Goal: Information Seeking & Learning: Learn about a topic

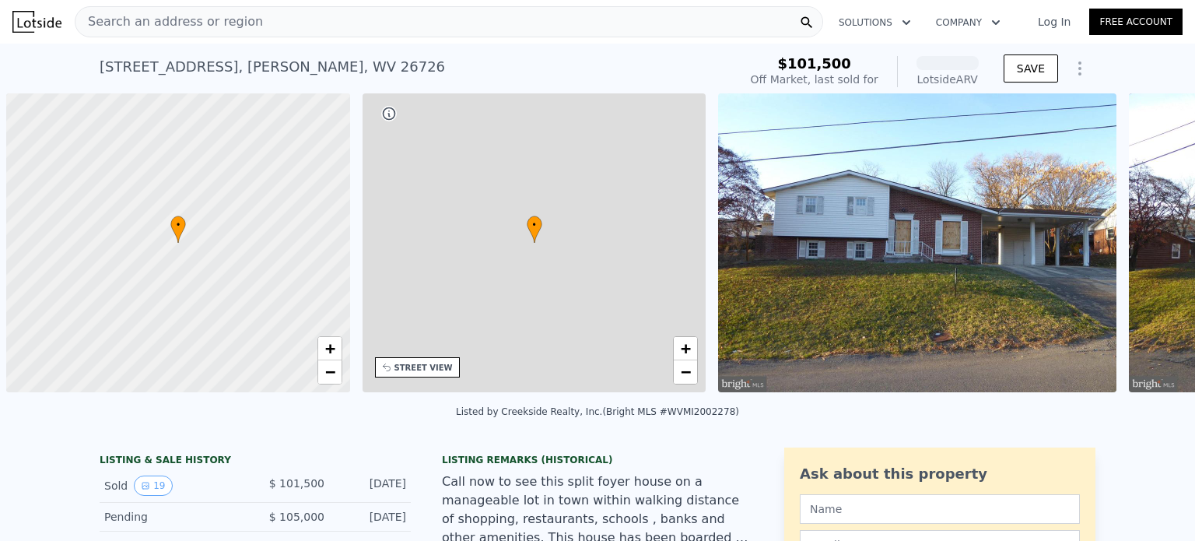
scroll to position [0, 6]
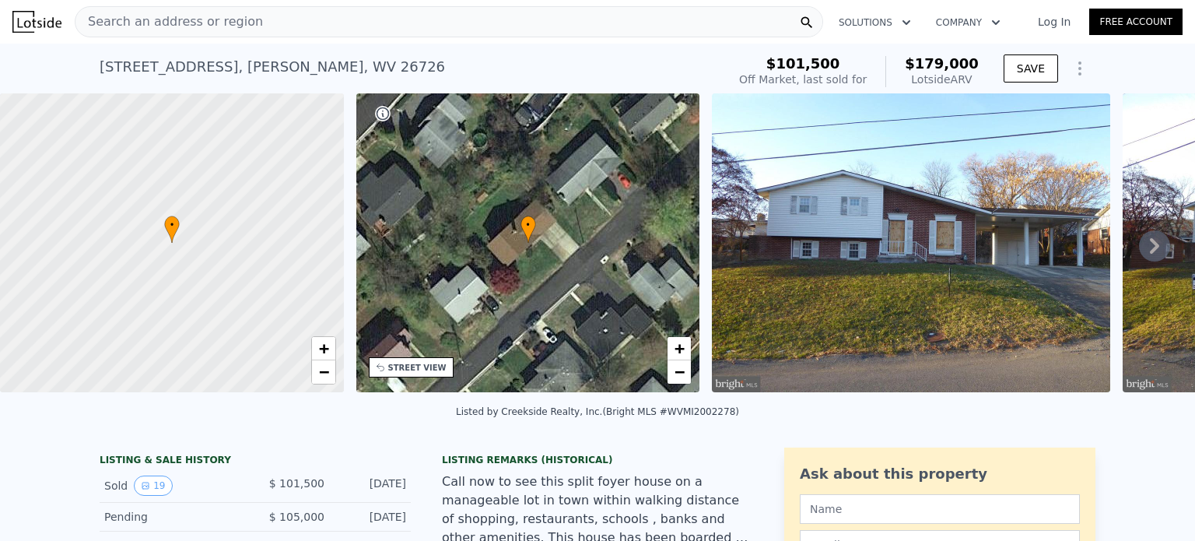
click at [1142, 250] on icon at bounding box center [1154, 245] width 31 height 31
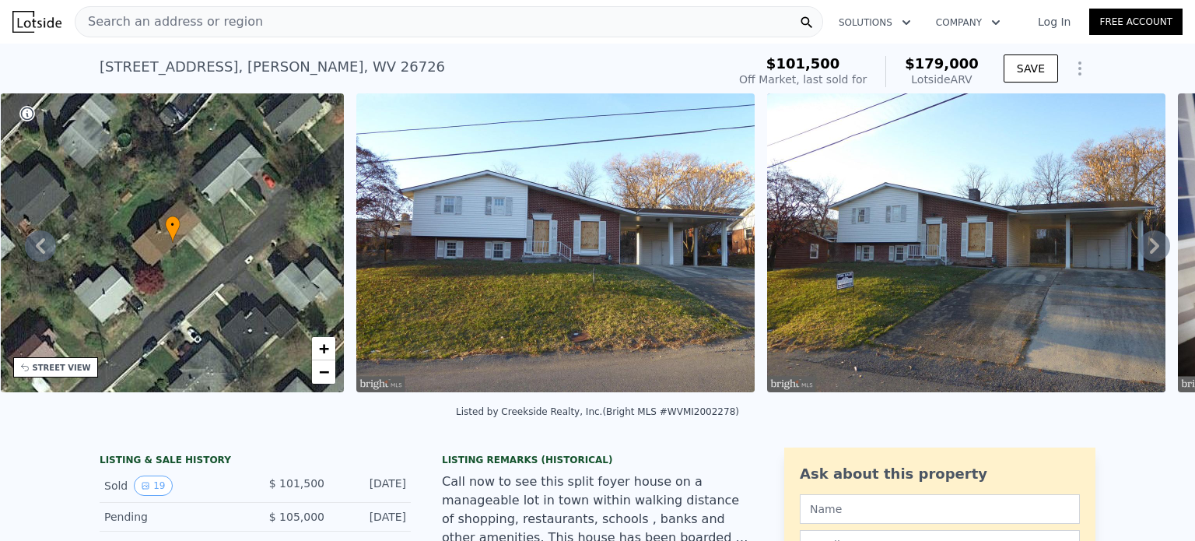
click at [1142, 250] on icon at bounding box center [1154, 245] width 31 height 31
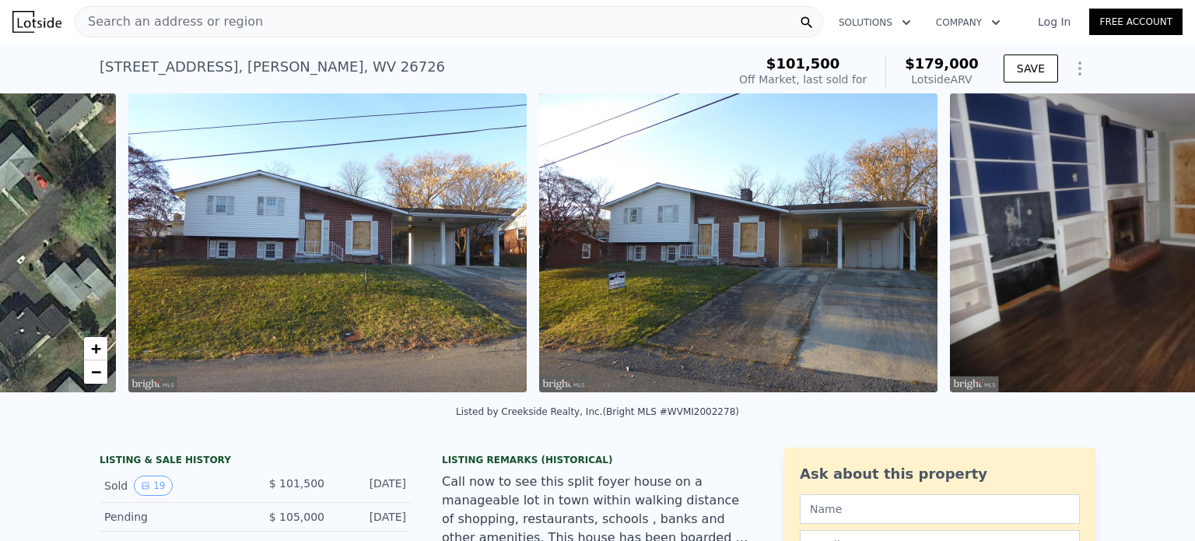
scroll to position [0, 712]
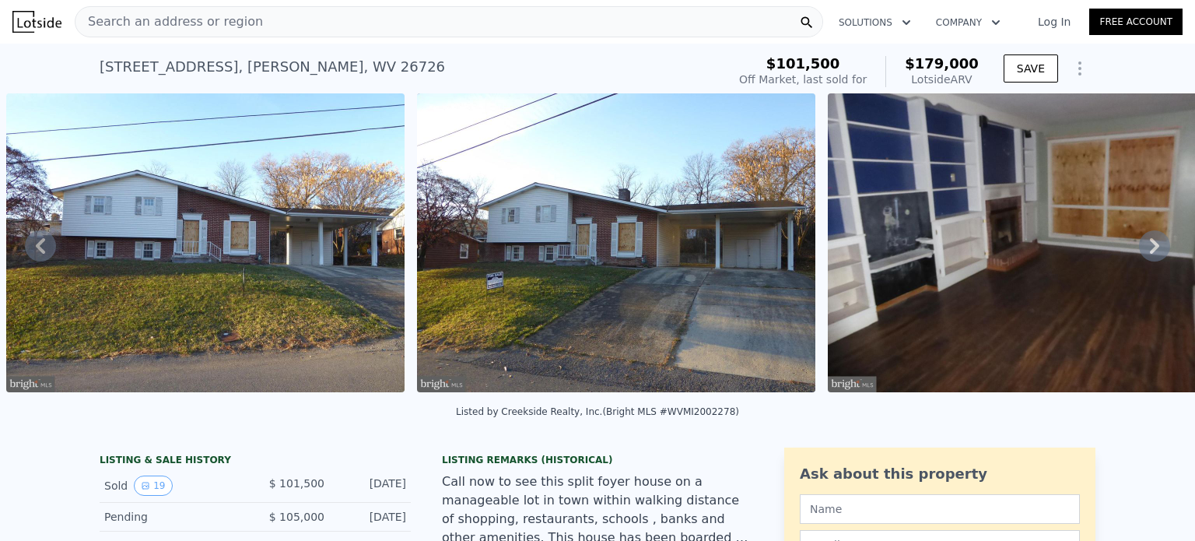
click at [1142, 250] on icon at bounding box center [1154, 245] width 31 height 31
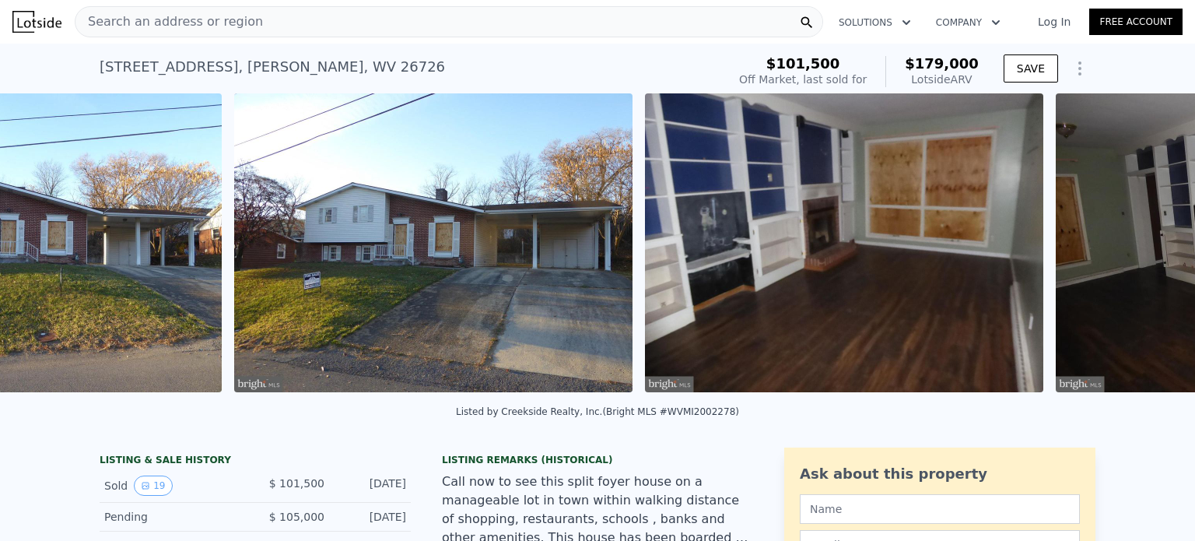
scroll to position [0, 1123]
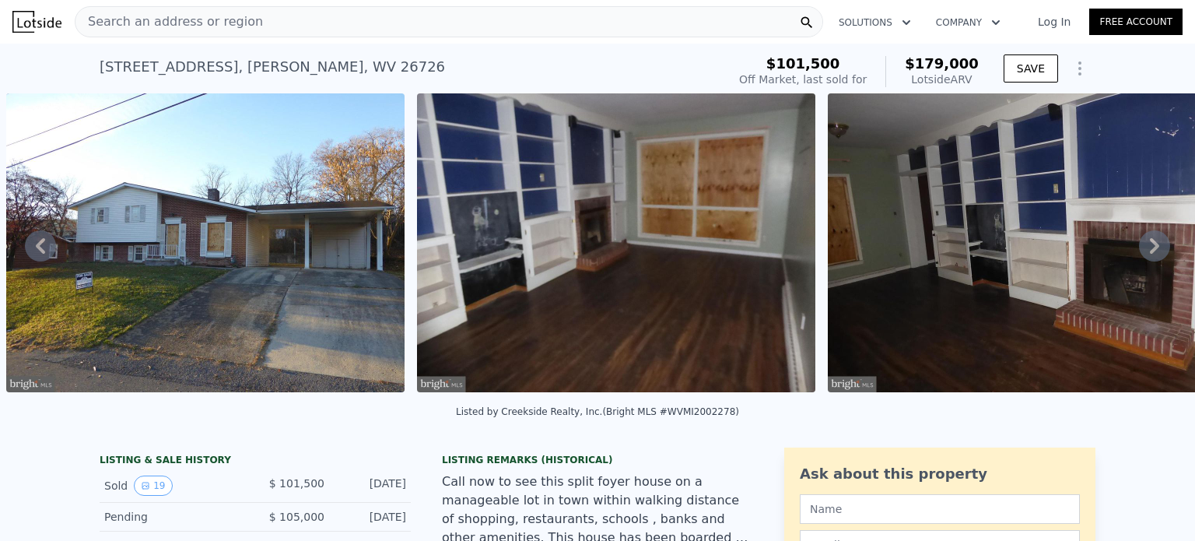
click at [1142, 250] on icon at bounding box center [1154, 245] width 31 height 31
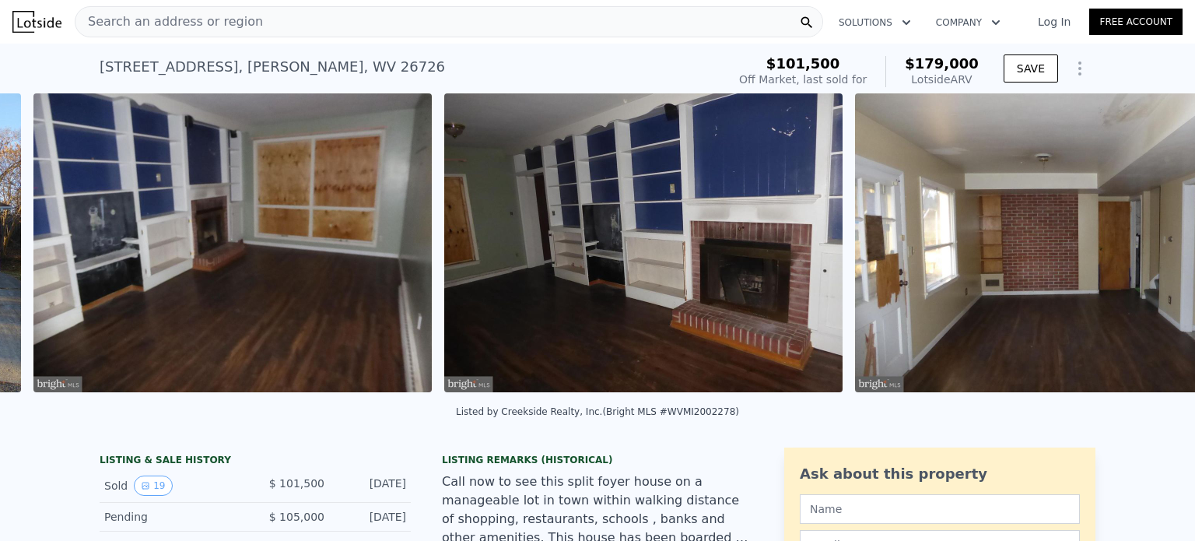
scroll to position [0, 1533]
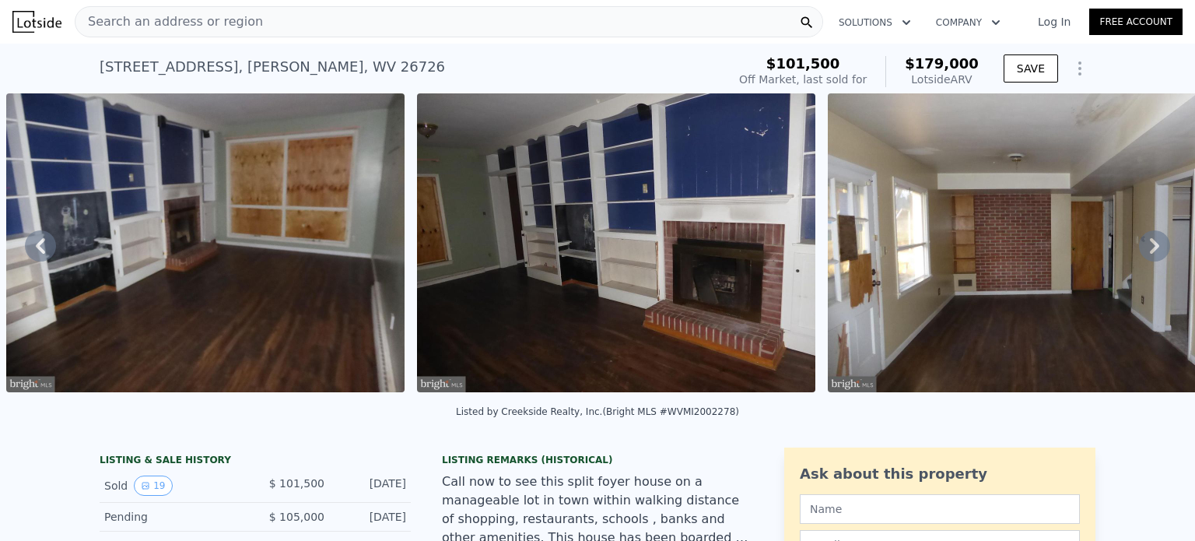
click at [1142, 250] on icon at bounding box center [1154, 245] width 31 height 31
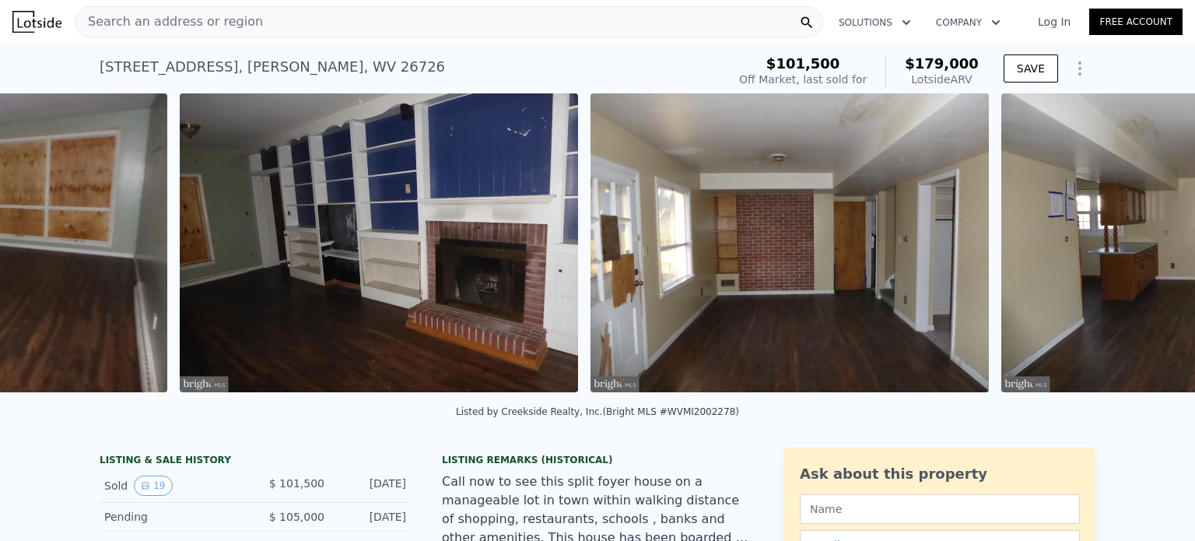
scroll to position [0, 1944]
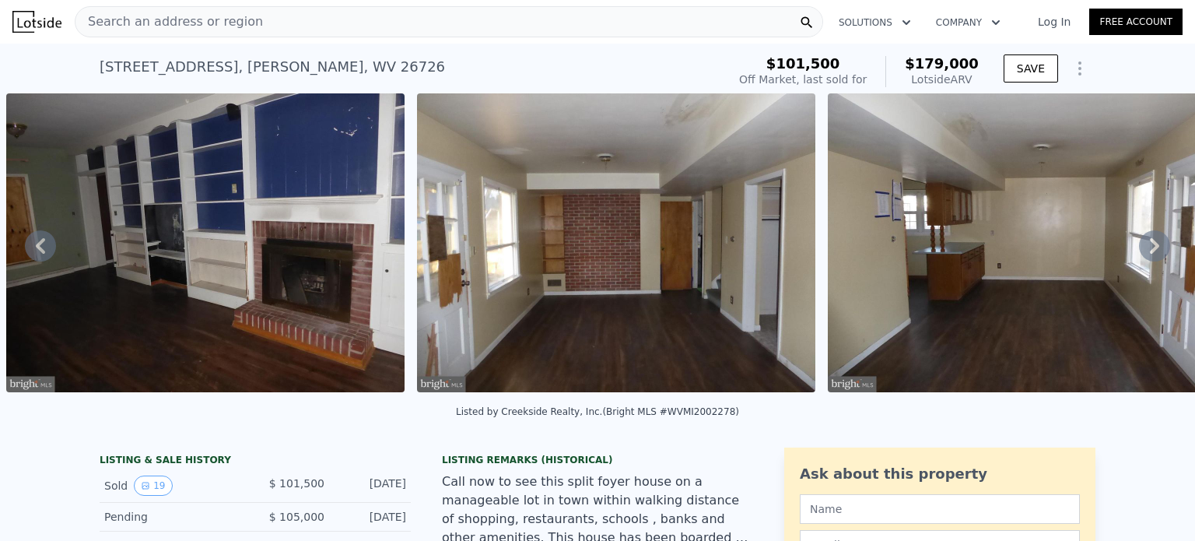
click at [1142, 250] on icon at bounding box center [1154, 245] width 31 height 31
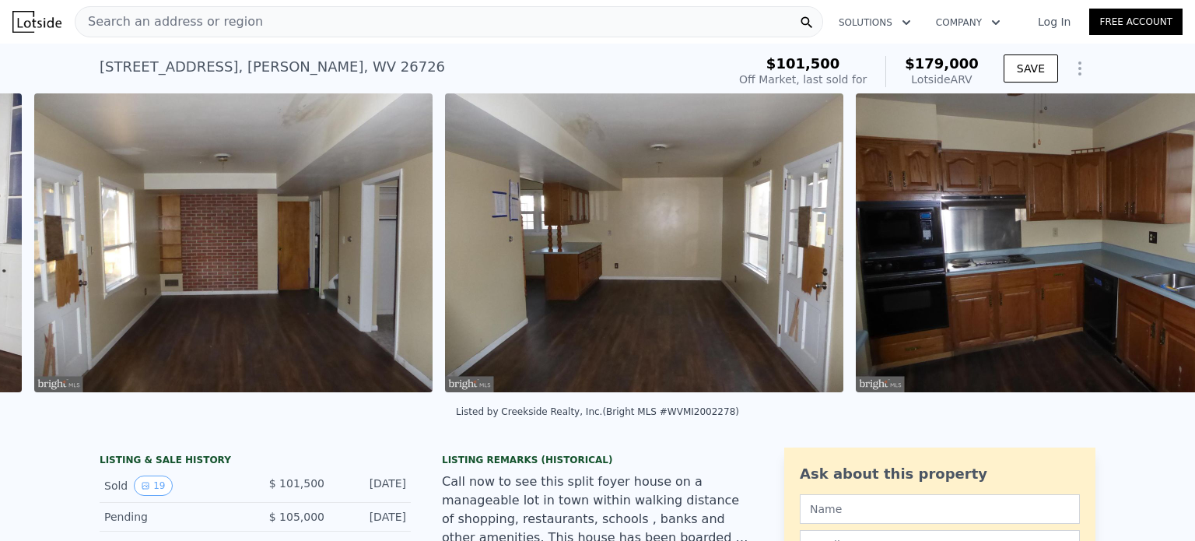
scroll to position [0, 2355]
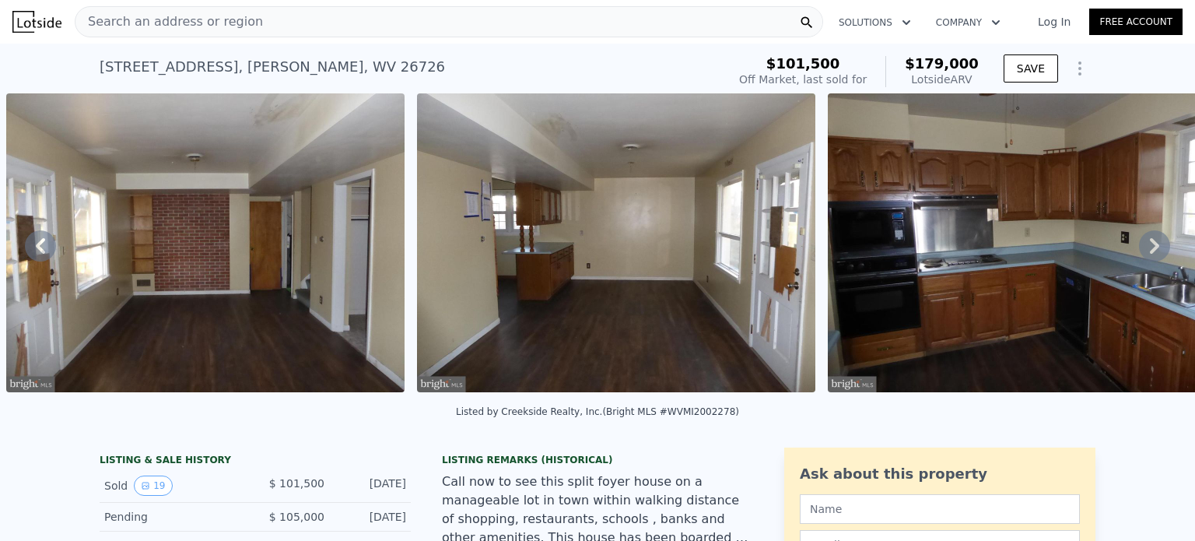
click at [1145, 244] on icon at bounding box center [1154, 245] width 31 height 31
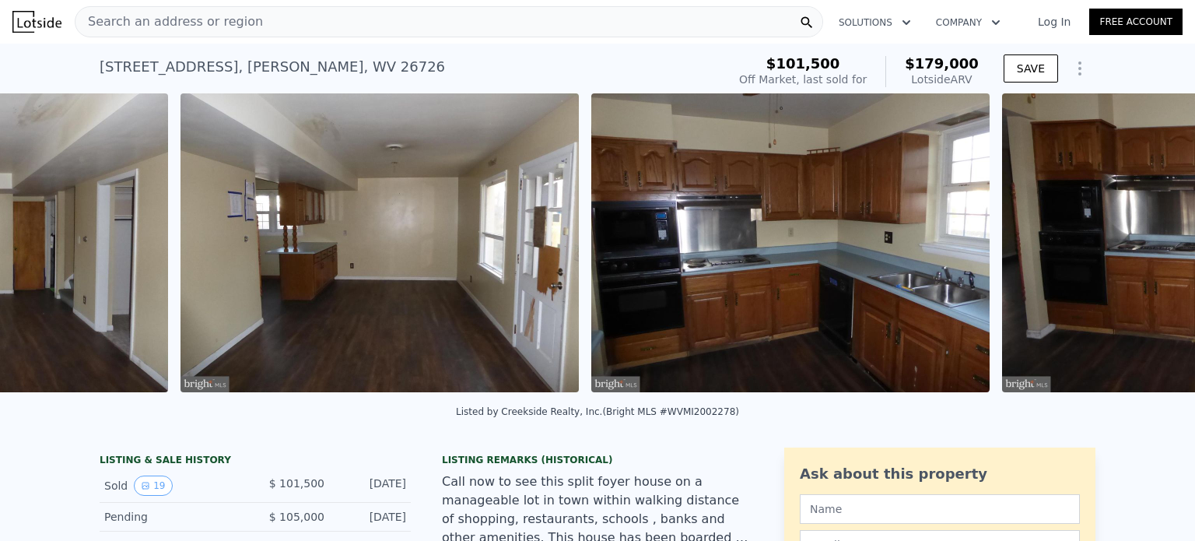
scroll to position [0, 2765]
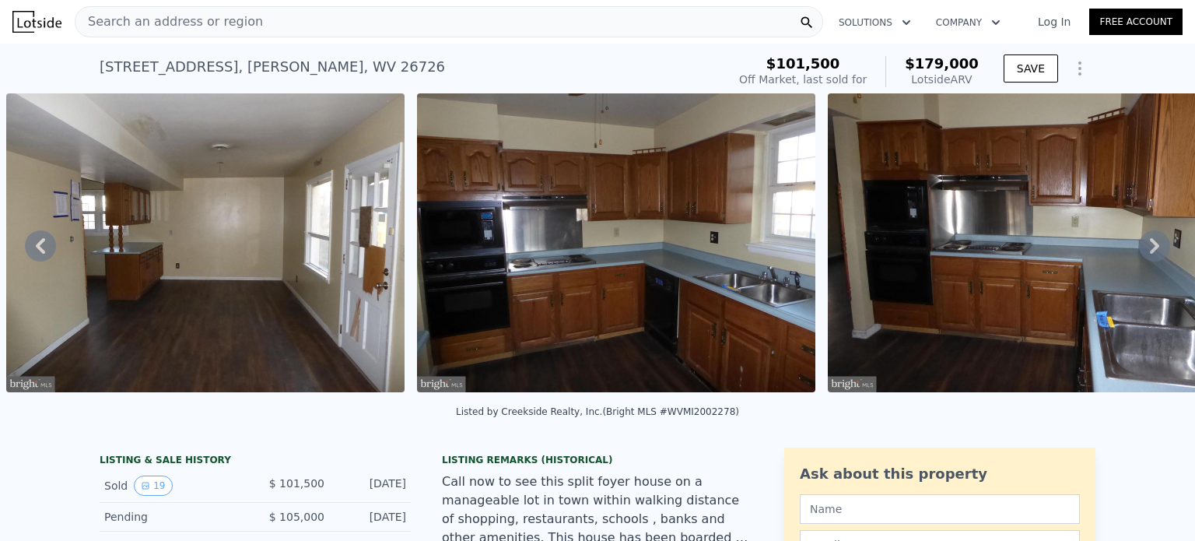
click at [1145, 244] on icon at bounding box center [1154, 245] width 31 height 31
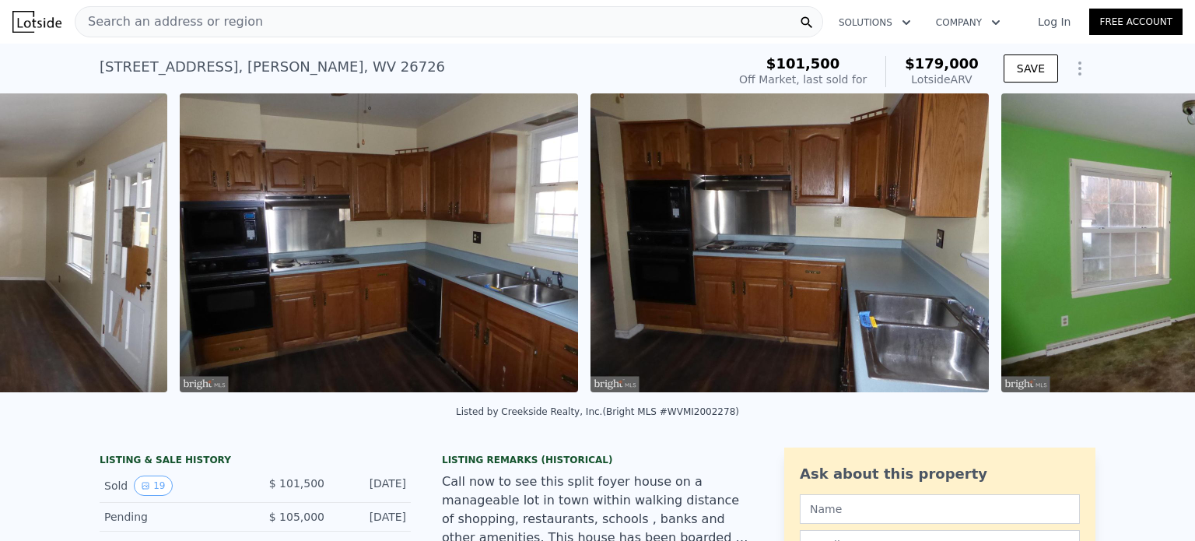
scroll to position [0, 3176]
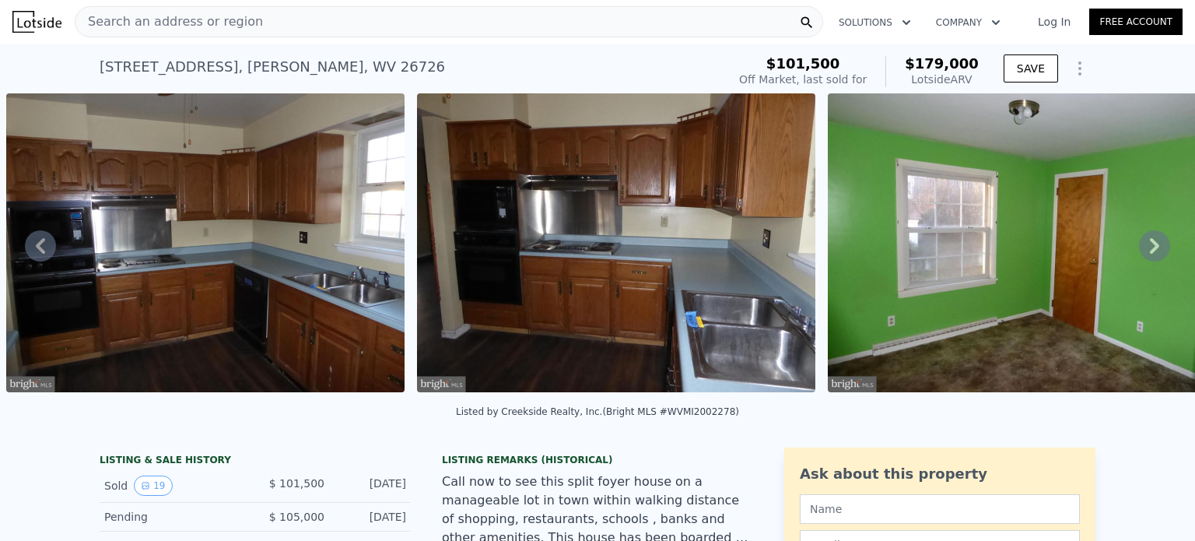
click at [1145, 244] on icon at bounding box center [1154, 245] width 31 height 31
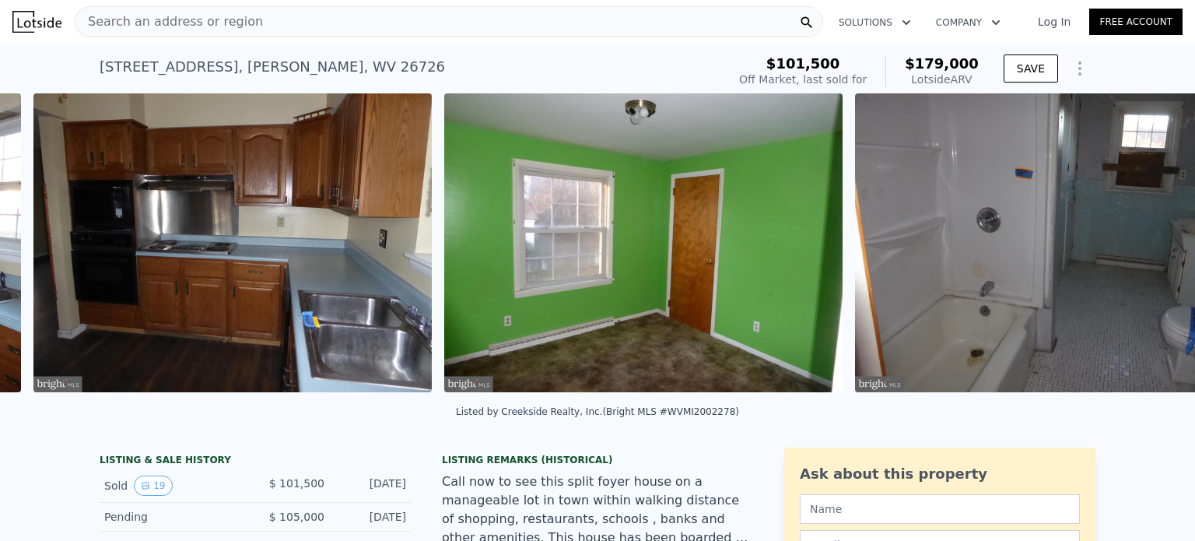
scroll to position [0, 3587]
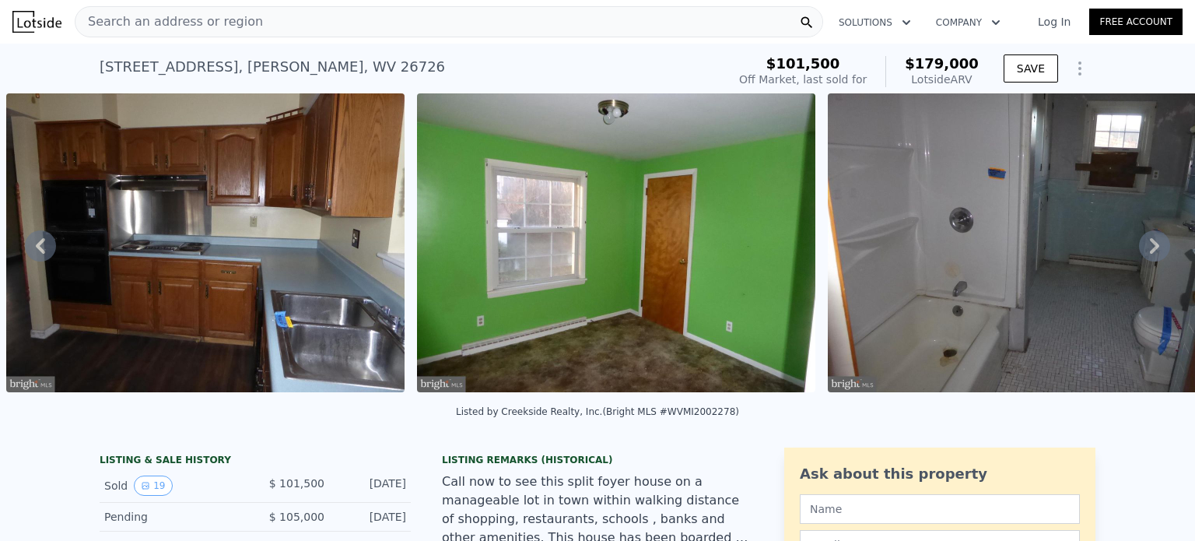
click at [1145, 244] on icon at bounding box center [1154, 245] width 31 height 31
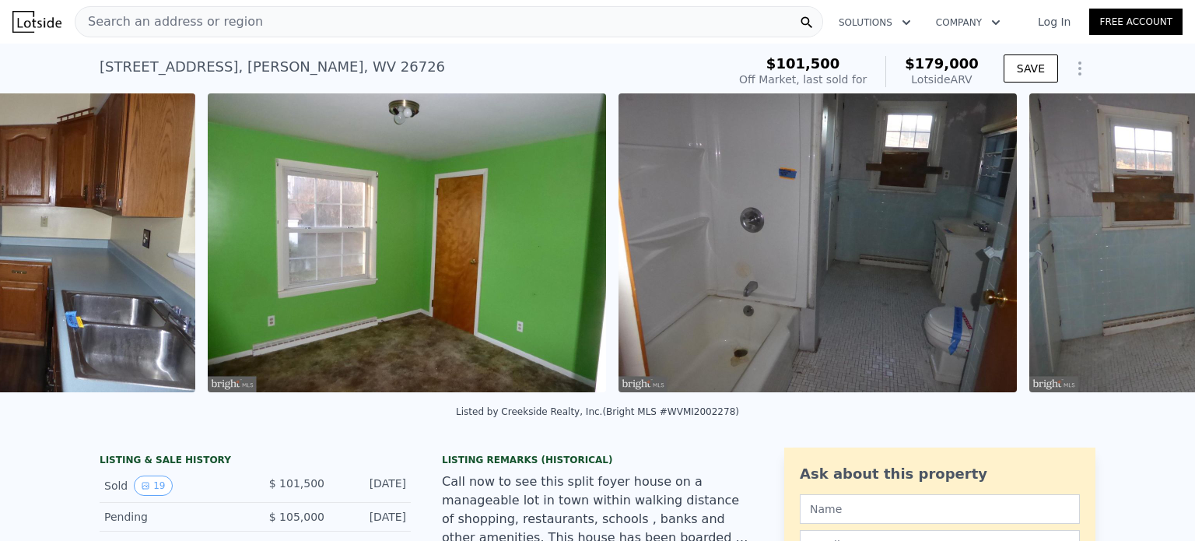
scroll to position [0, 3998]
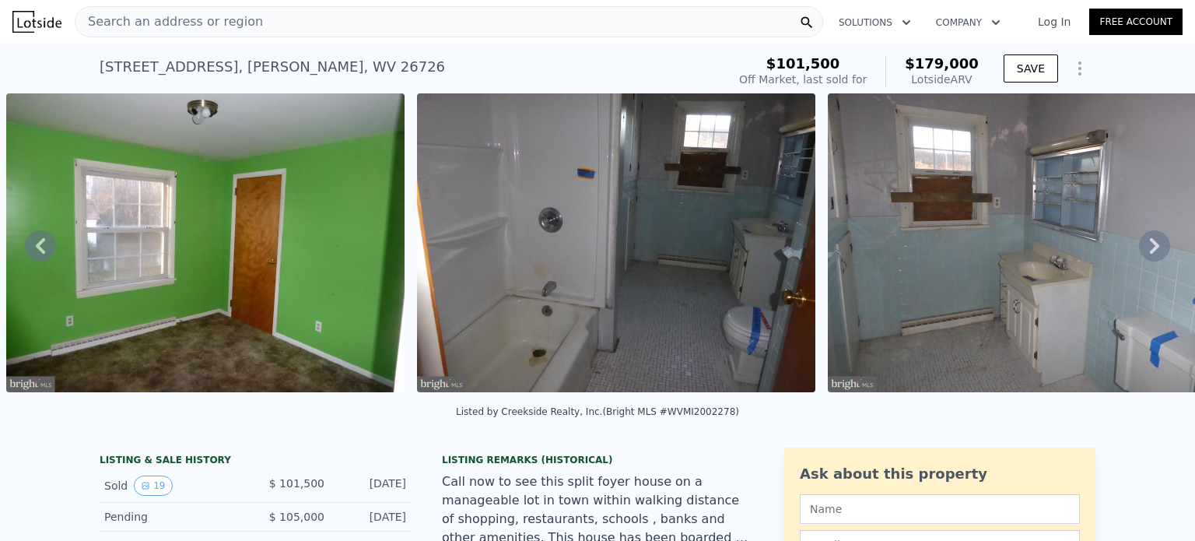
click at [1145, 244] on icon at bounding box center [1154, 245] width 31 height 31
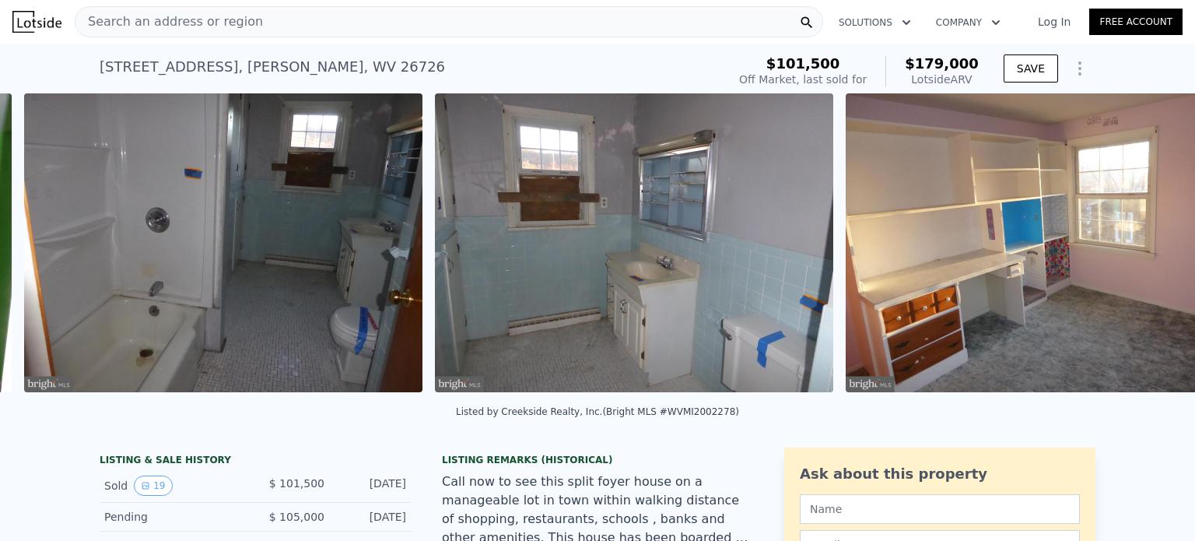
scroll to position [0, 4408]
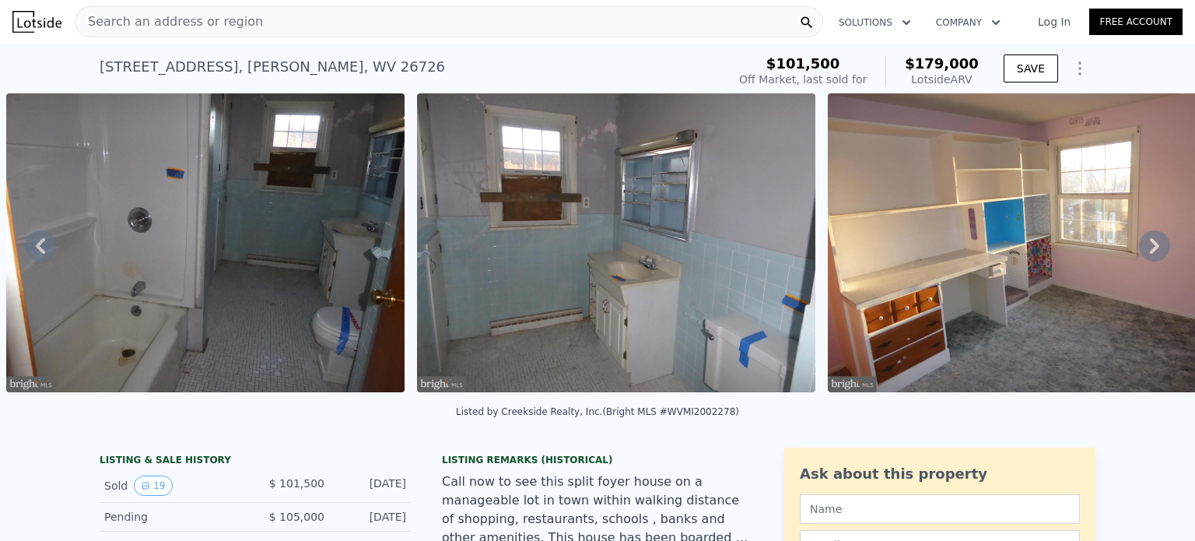
click at [1145, 244] on icon at bounding box center [1154, 245] width 31 height 31
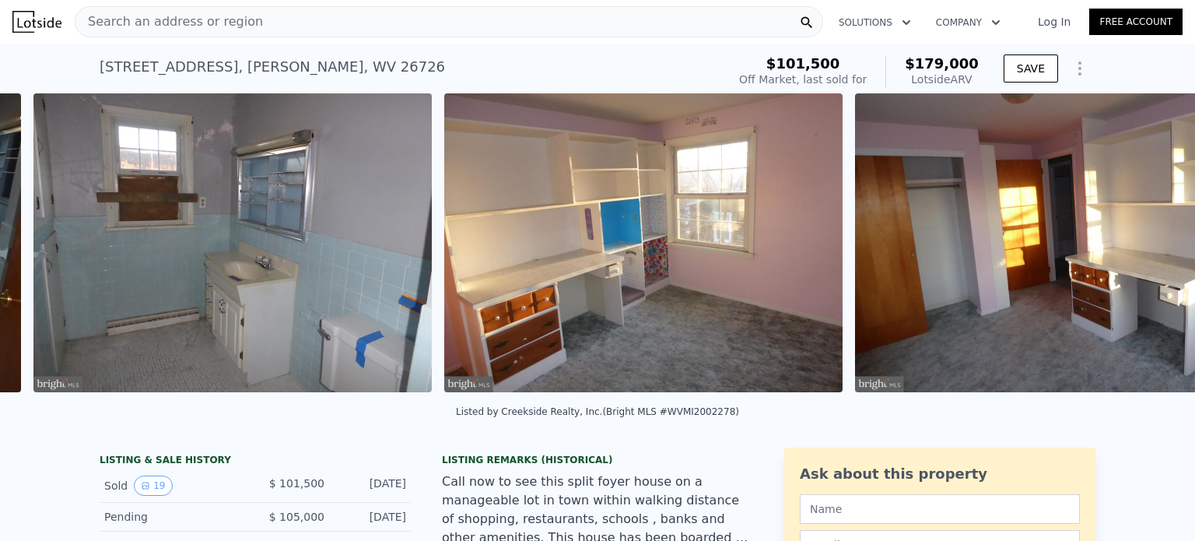
scroll to position [0, 4819]
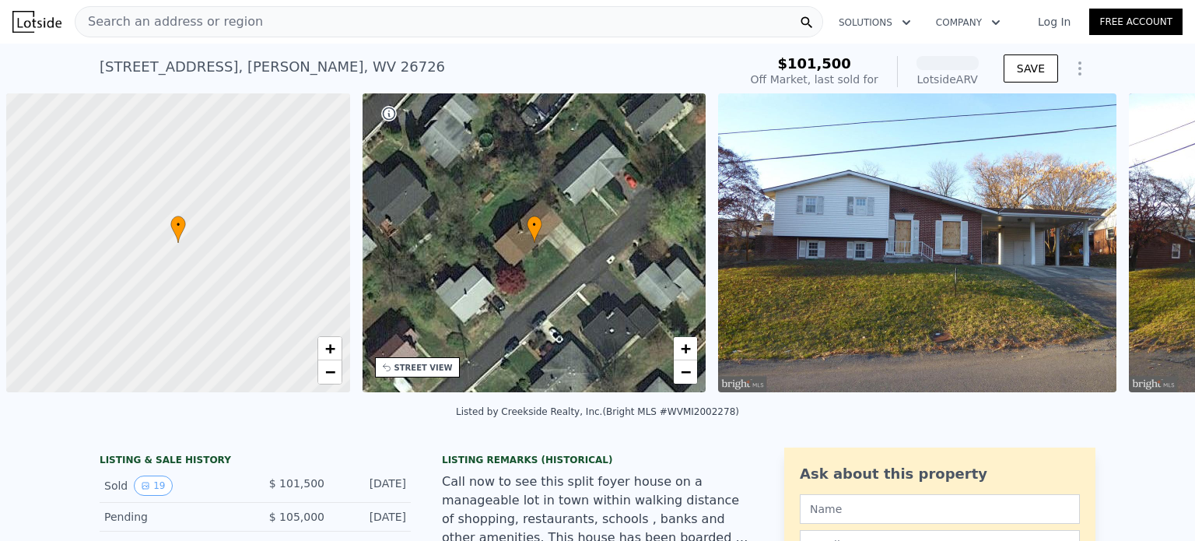
scroll to position [0, 6]
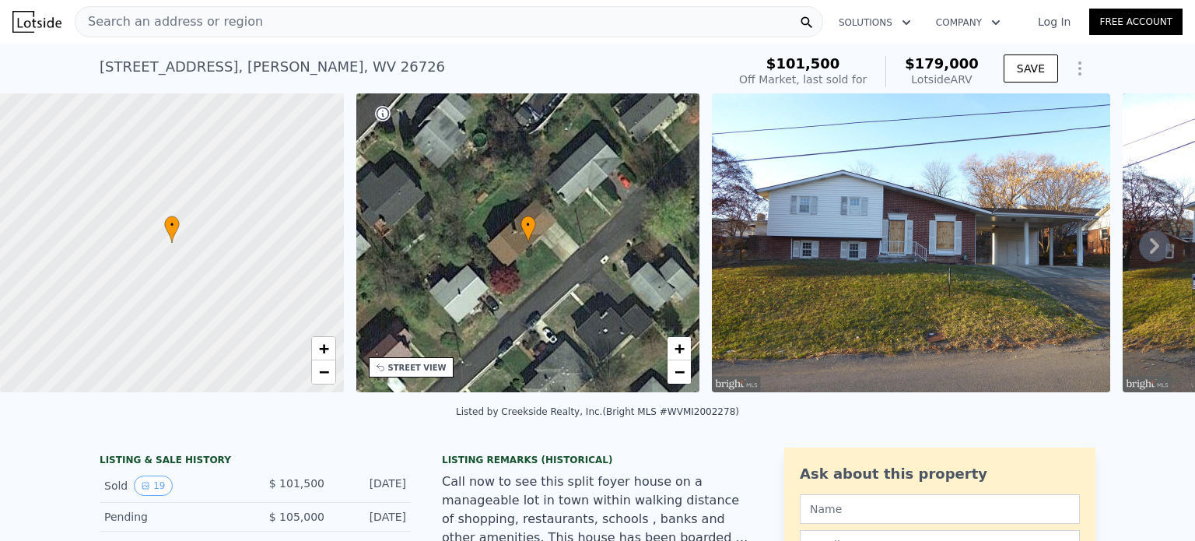
click at [237, 17] on span "Search an address or region" at bounding box center [168, 21] width 187 height 19
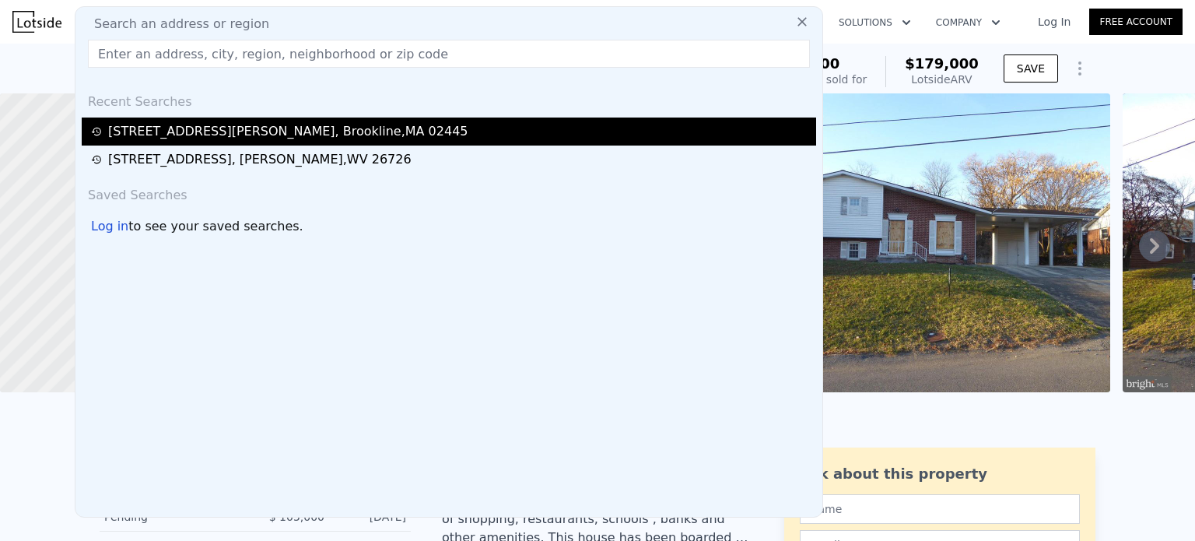
click at [218, 130] on div "[STREET_ADDRESS][PERSON_NAME]" at bounding box center [288, 131] width 360 height 19
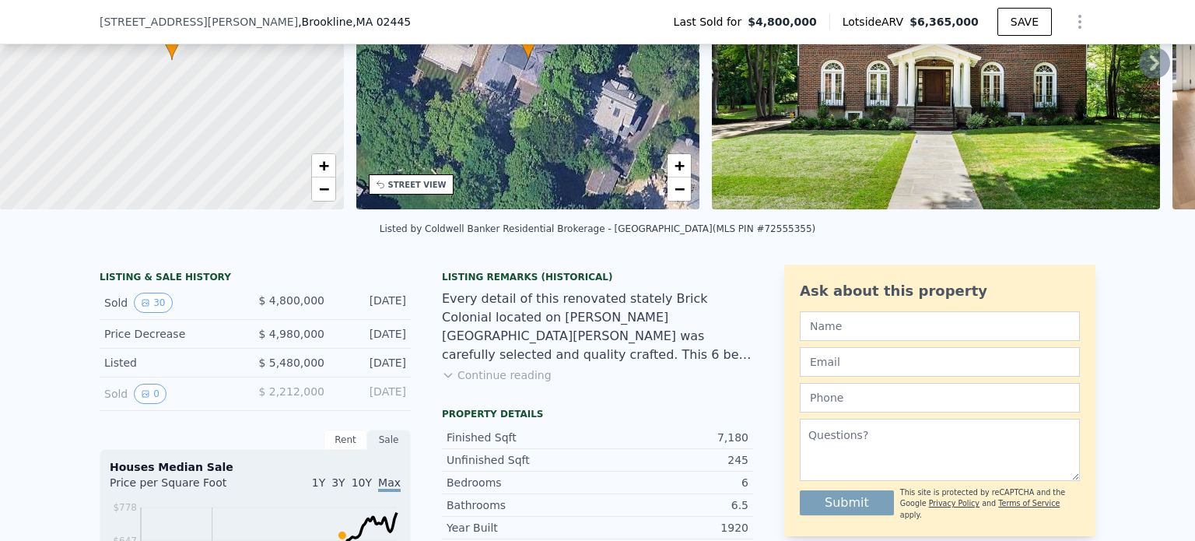
scroll to position [149, 0]
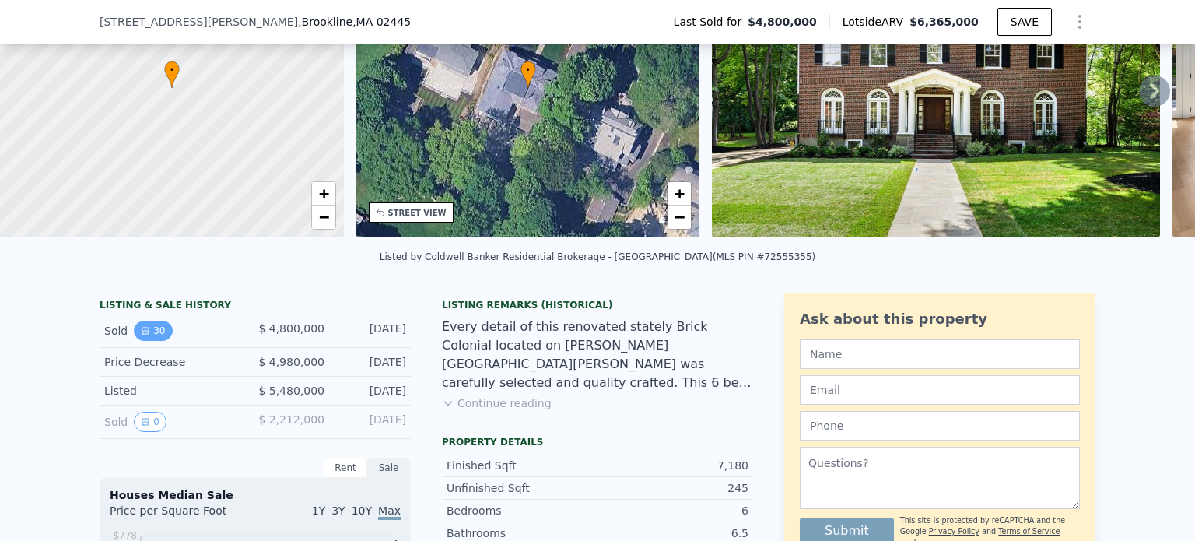
click at [152, 338] on button "30" at bounding box center [153, 330] width 38 height 20
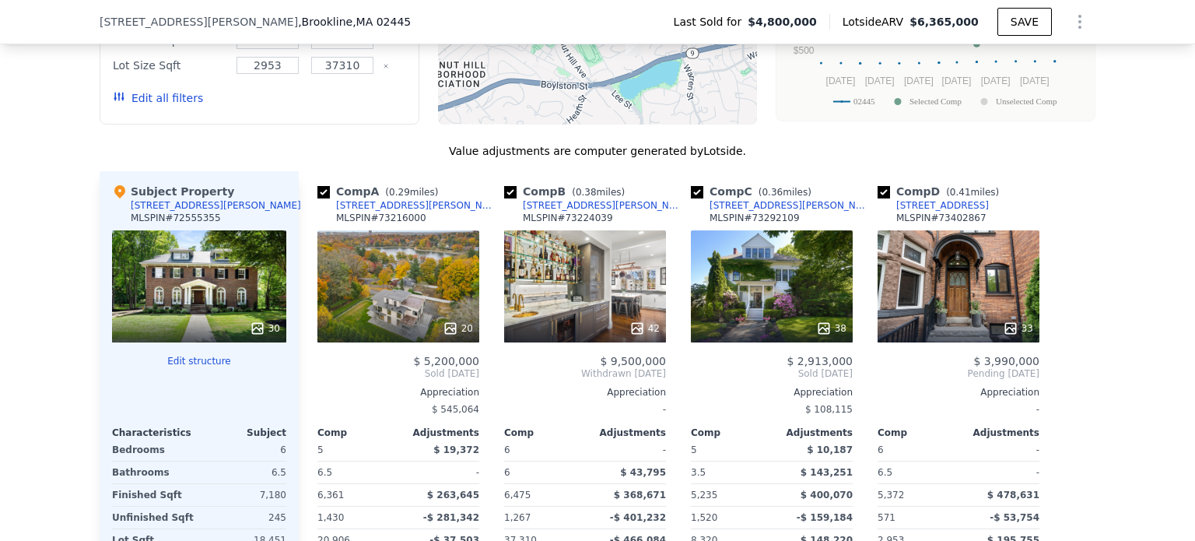
scroll to position [1627, 0]
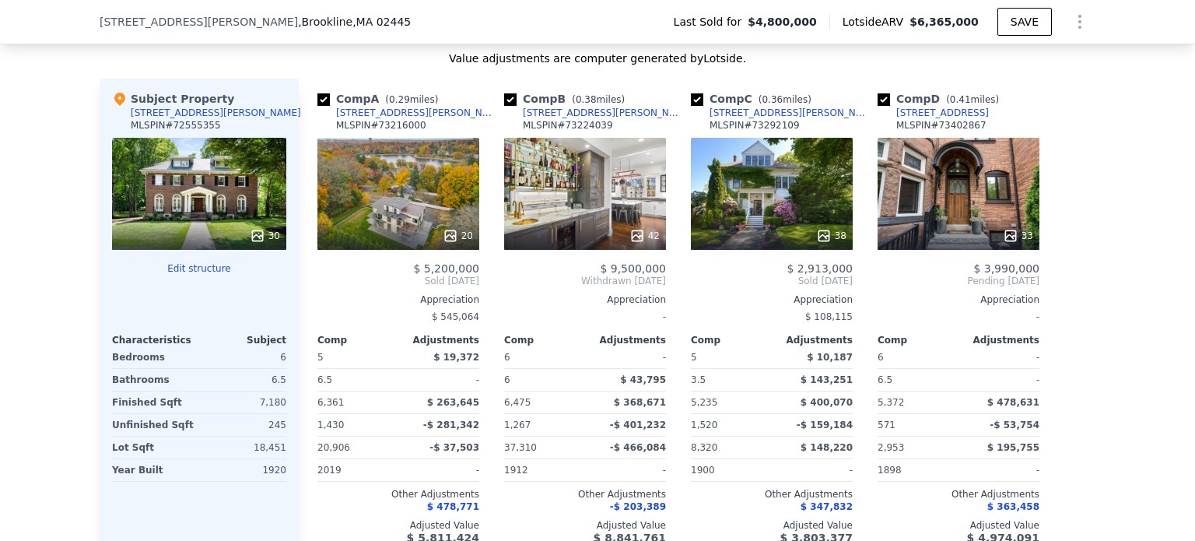
click at [184, 205] on div "30" at bounding box center [199, 194] width 174 height 112
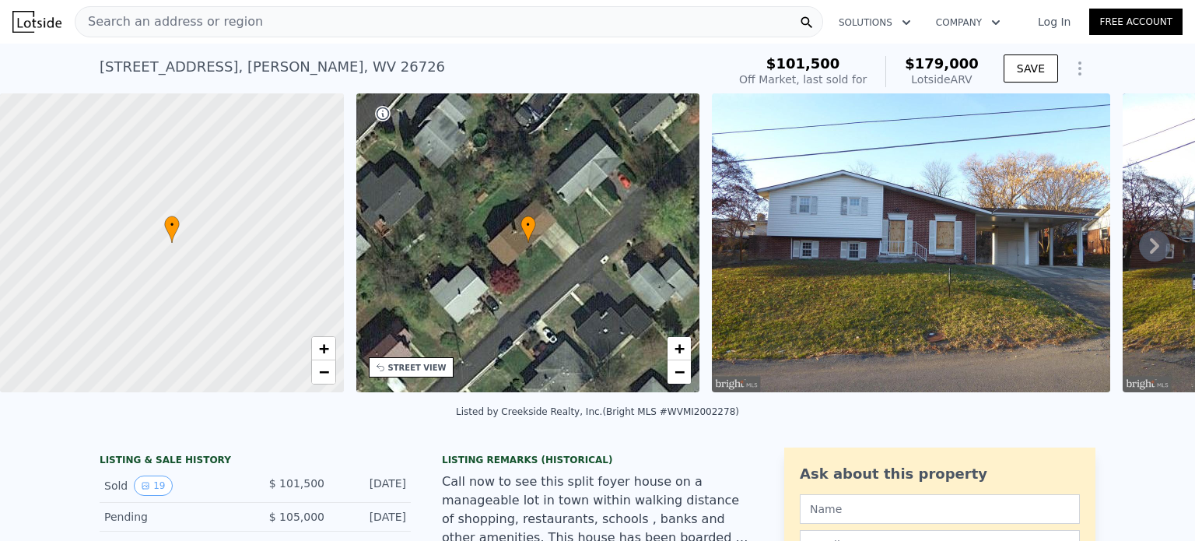
click at [226, 12] on div "Search an address or region" at bounding box center [168, 22] width 187 height 30
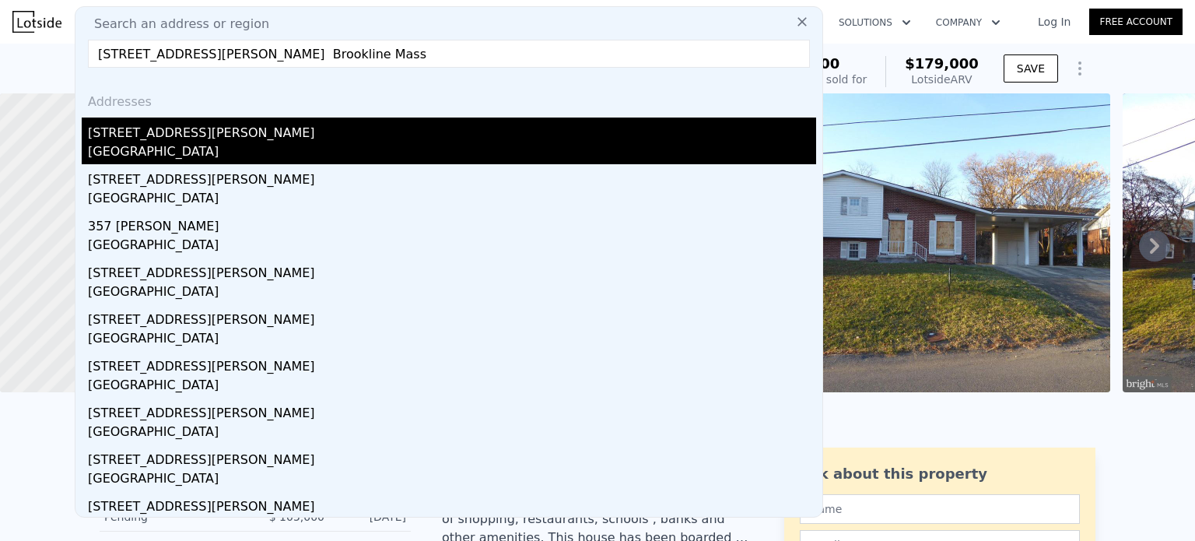
type input "122 Clinton Rd. Brookline Mass"
click at [130, 142] on div "Brookline, MA 02445" at bounding box center [452, 153] width 728 height 22
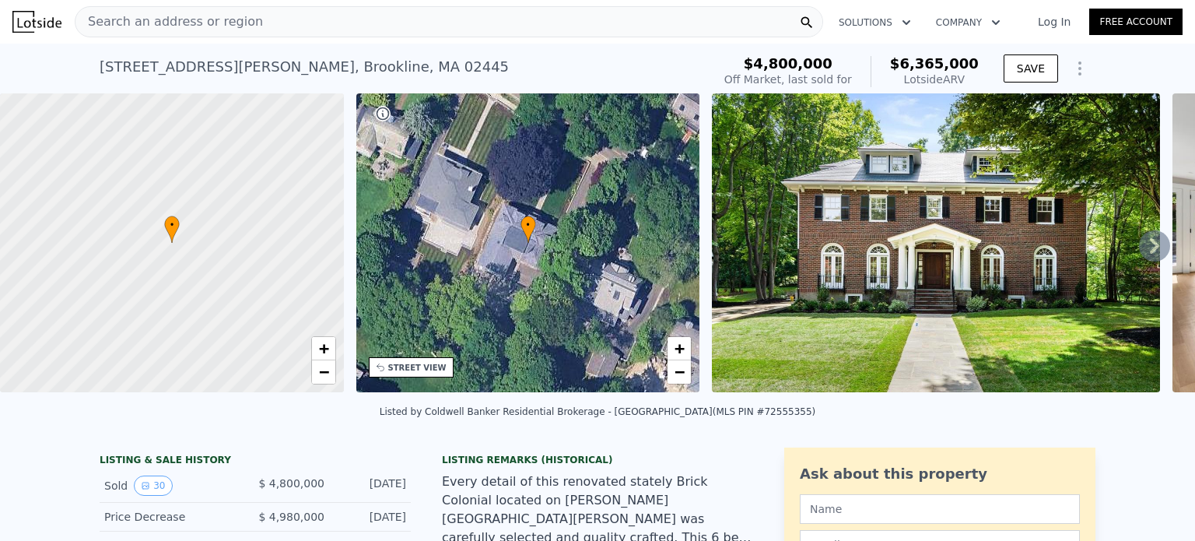
click at [1147, 247] on icon at bounding box center [1154, 245] width 31 height 31
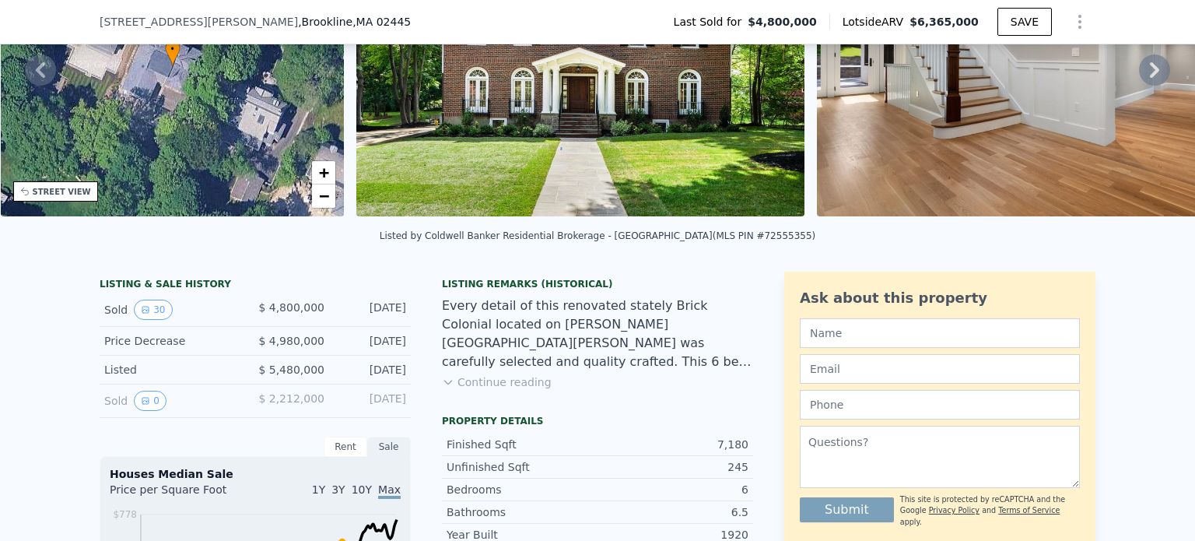
scroll to position [383, 0]
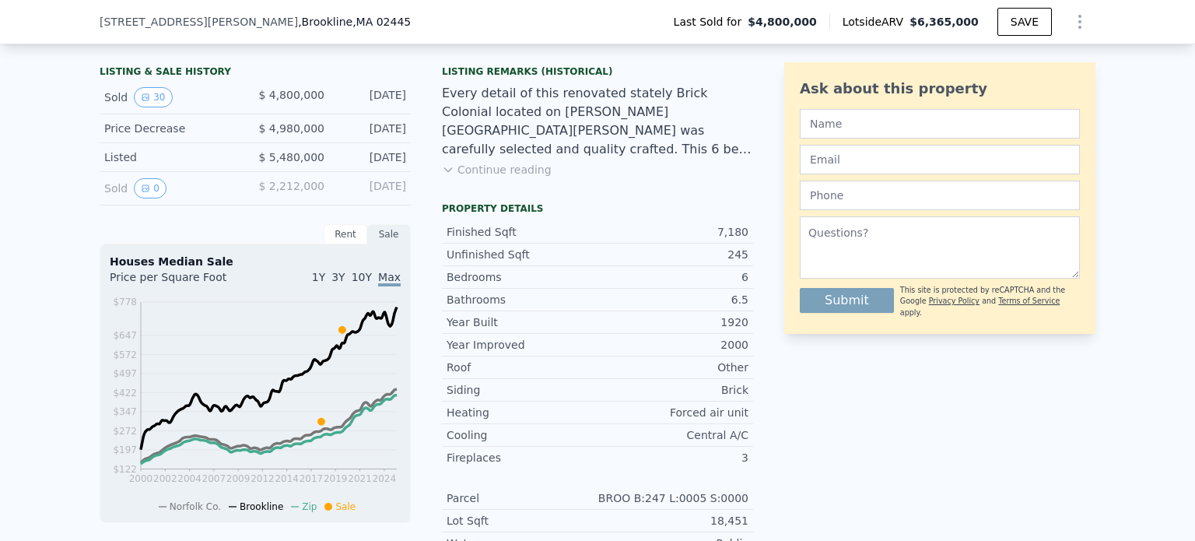
type input "3"
type input "4"
type input "1"
type input "2"
type input "1092"
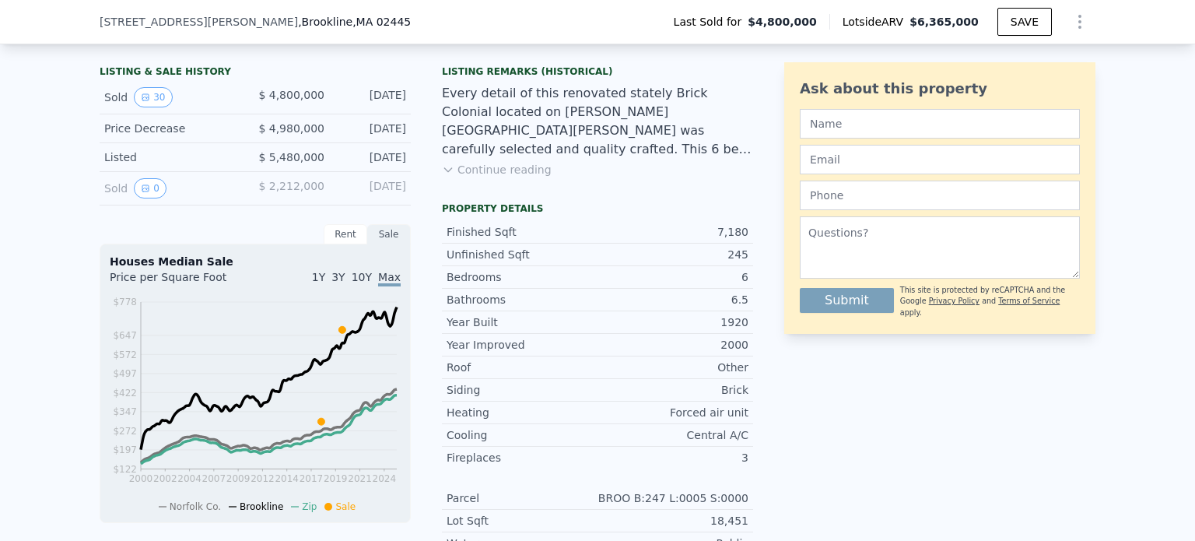
type input "1974"
type input "44100"
type input "$ 179,000"
type input "4"
type input "$ 59,629"
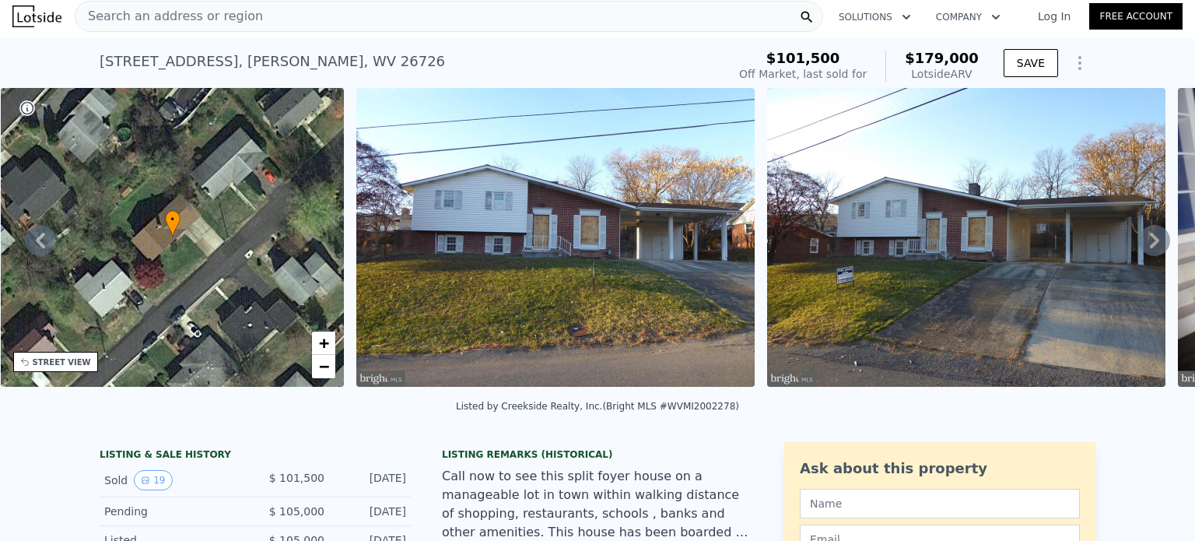
scroll to position [389, 0]
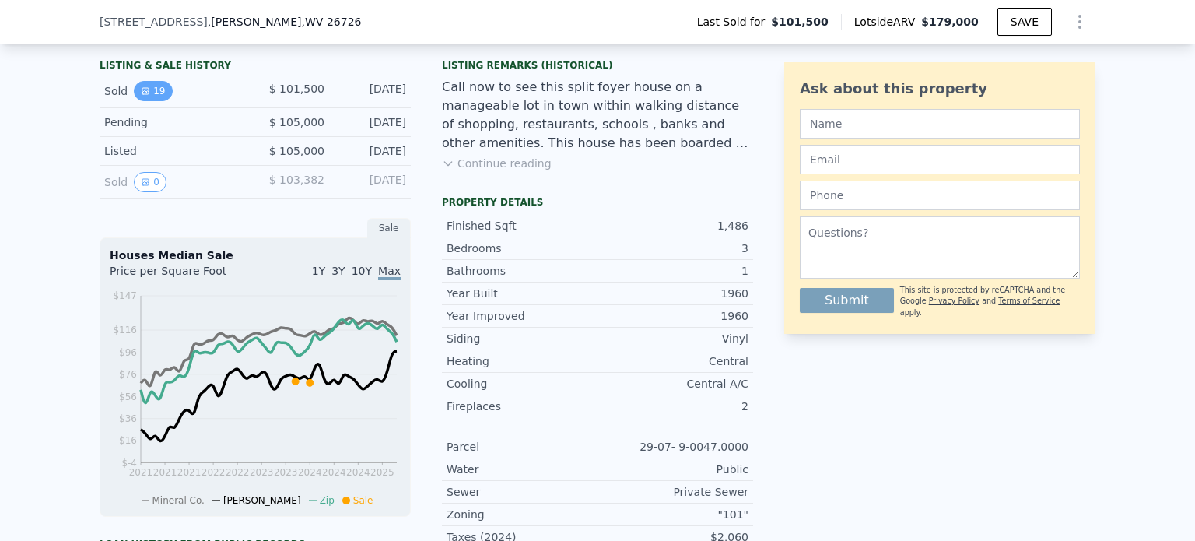
click at [142, 96] on icon "View historical data" at bounding box center [145, 90] width 9 height 9
